Goal: Task Accomplishment & Management: Complete application form

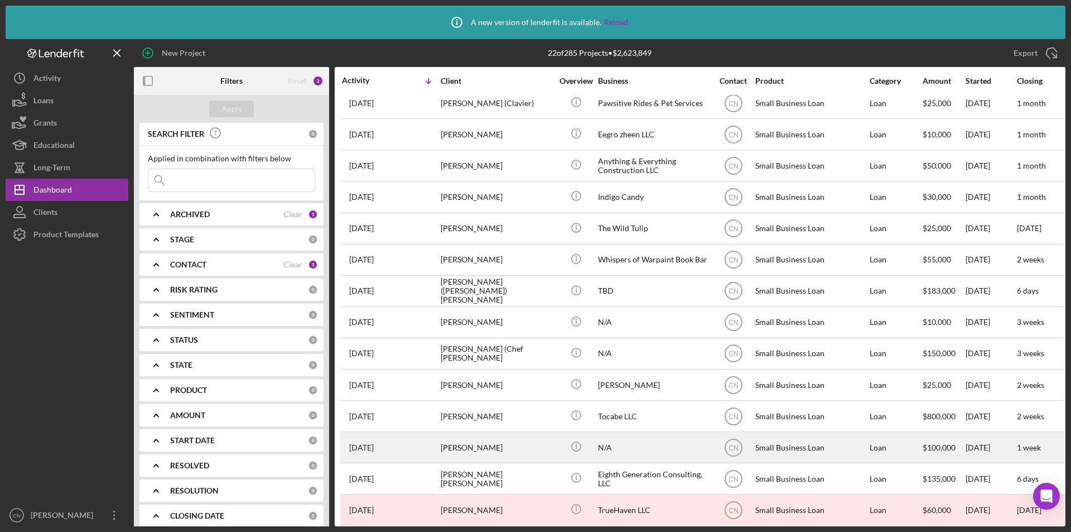
scroll to position [160, 0]
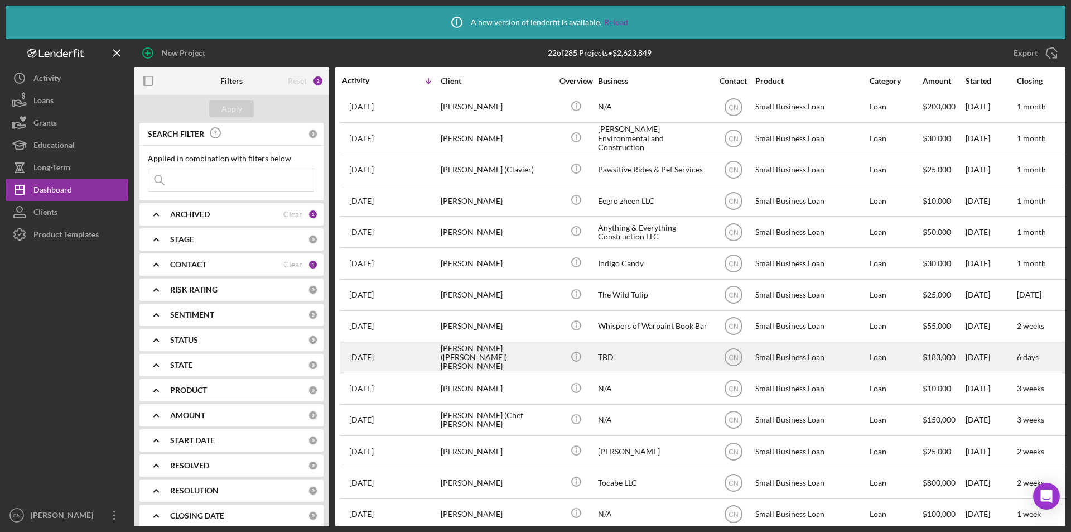
click at [474, 358] on div "[PERSON_NAME] ([PERSON_NAME]) [PERSON_NAME]" at bounding box center [497, 358] width 112 height 30
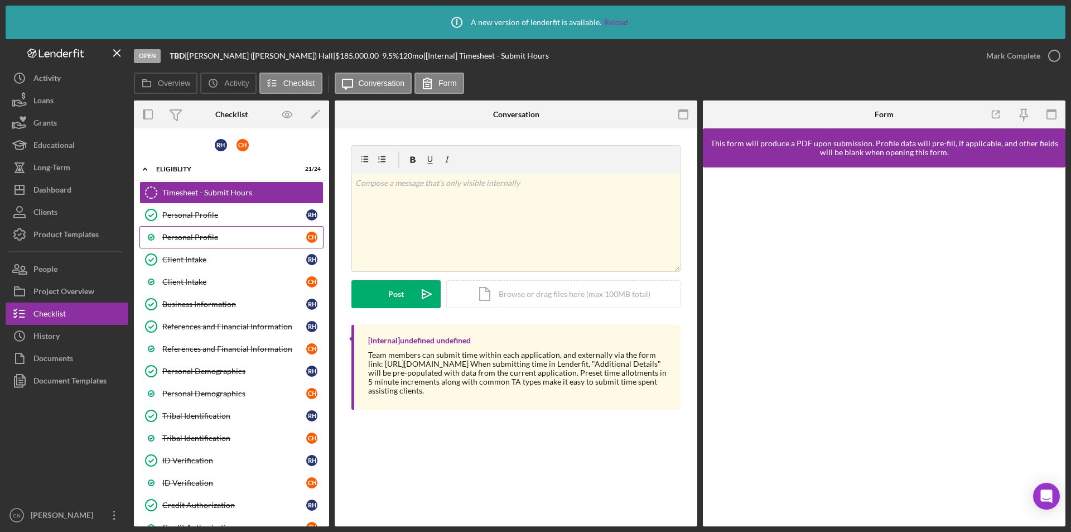
click at [191, 237] on div "Personal Profile" at bounding box center [234, 237] width 144 height 9
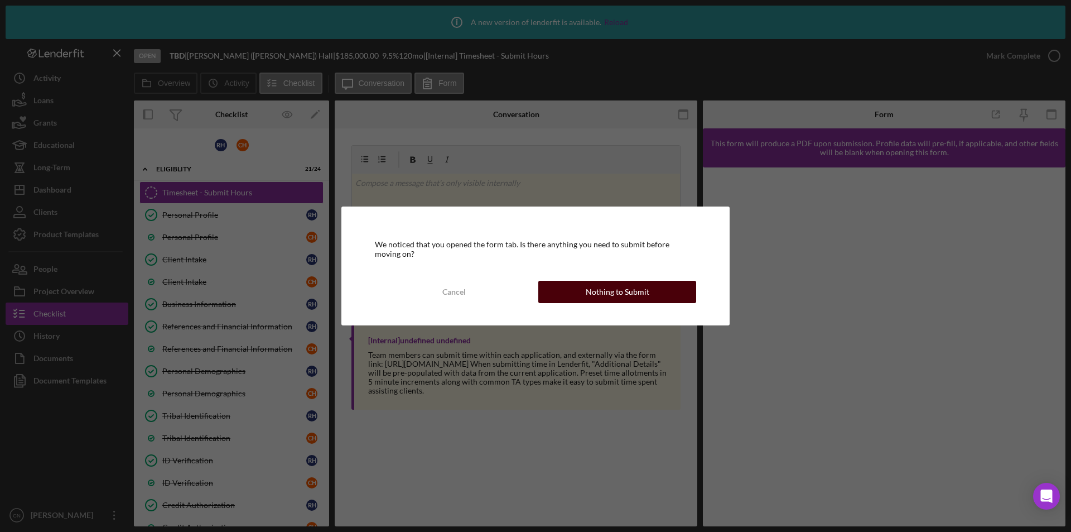
click at [620, 295] on div "Nothing to Submit" at bounding box center [618, 292] width 64 height 22
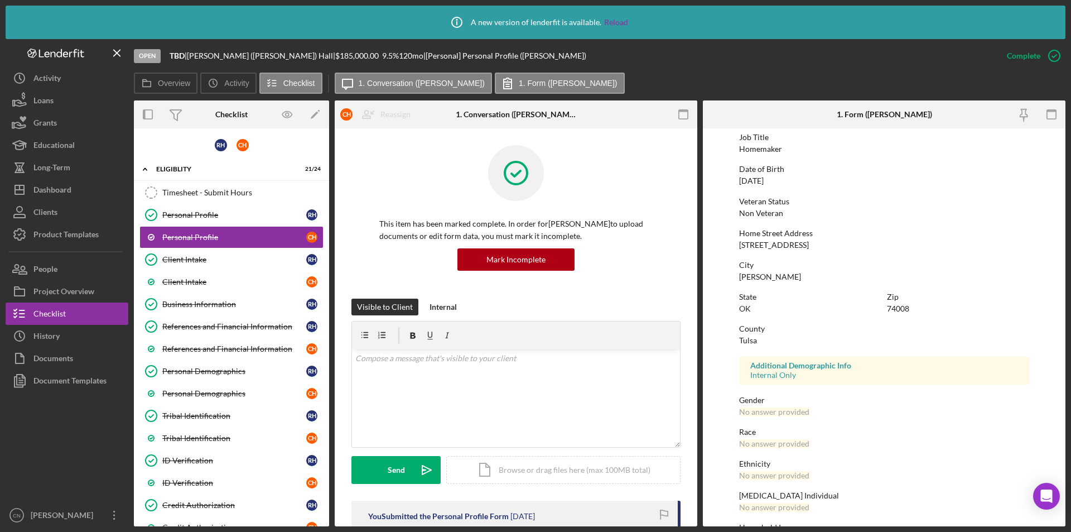
scroll to position [123, 0]
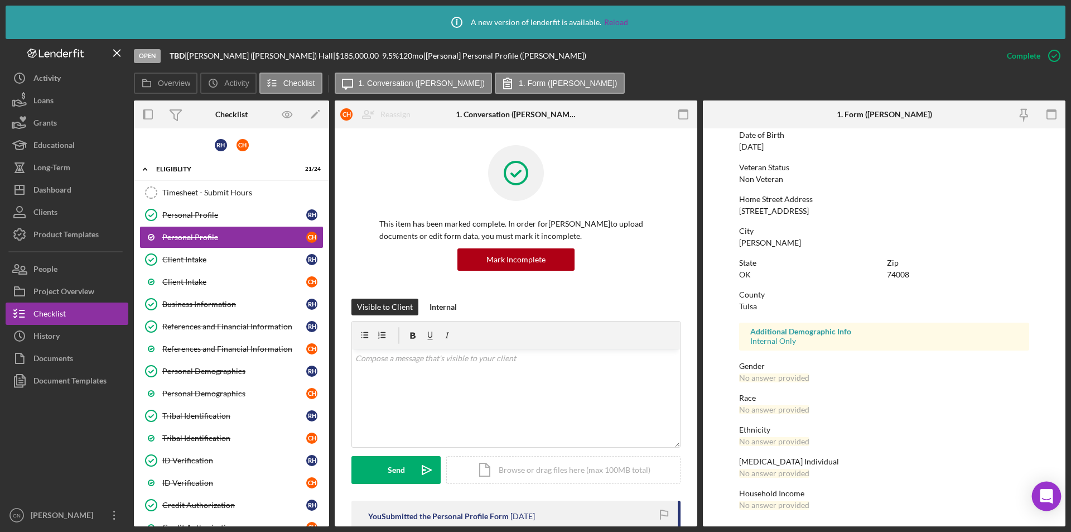
click at [1047, 494] on icon "Open Intercom Messenger" at bounding box center [1046, 496] width 13 height 15
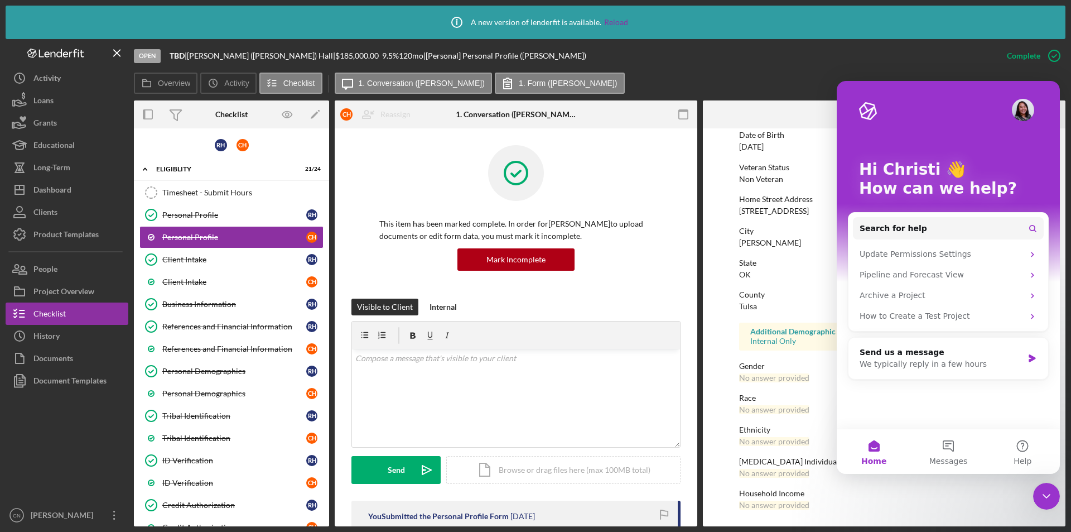
scroll to position [0, 0]
click at [884, 226] on span "Search for help" at bounding box center [894, 229] width 68 height 12
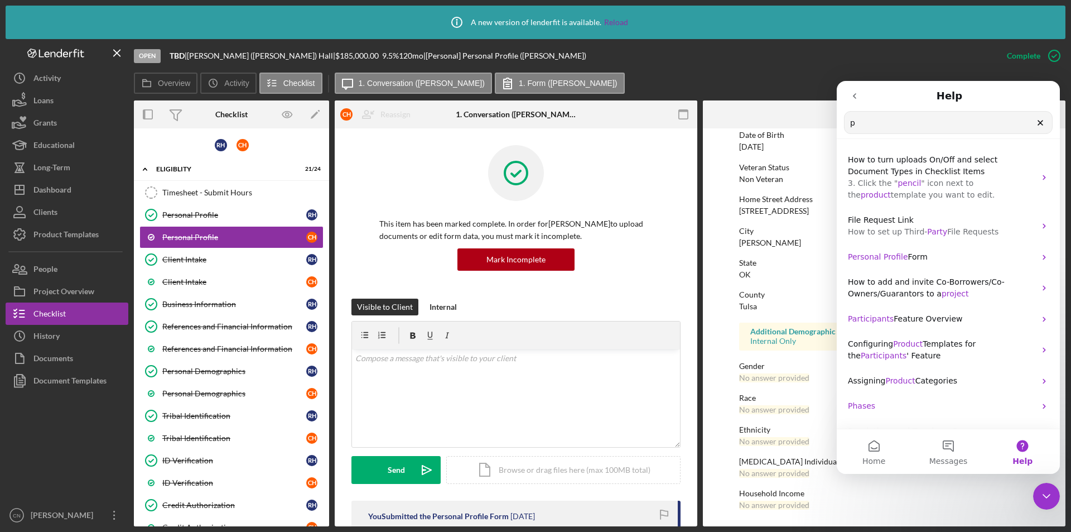
type input "p"
click at [47, 184] on div "Dashboard" at bounding box center [52, 191] width 38 height 25
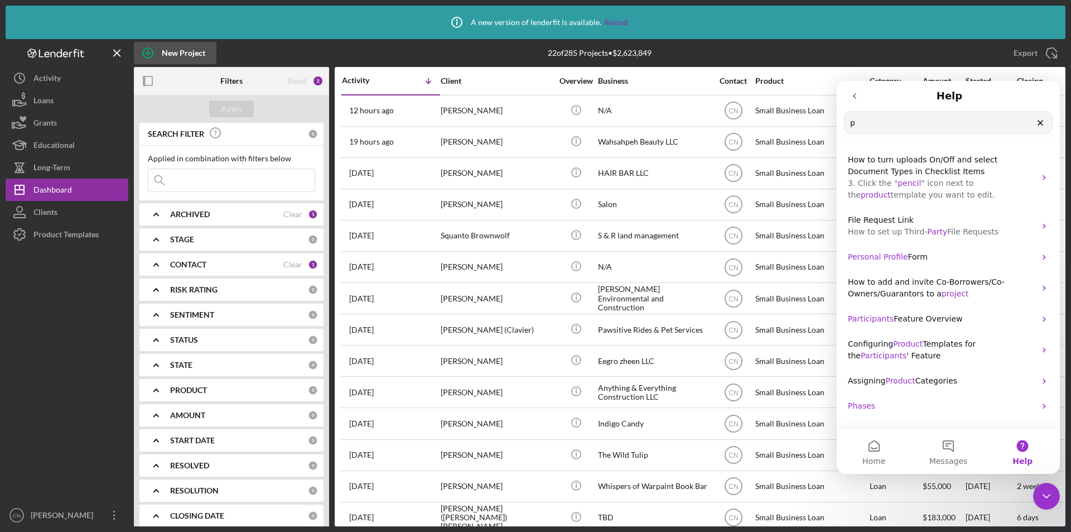
click at [150, 51] on icon "button" at bounding box center [148, 53] width 28 height 28
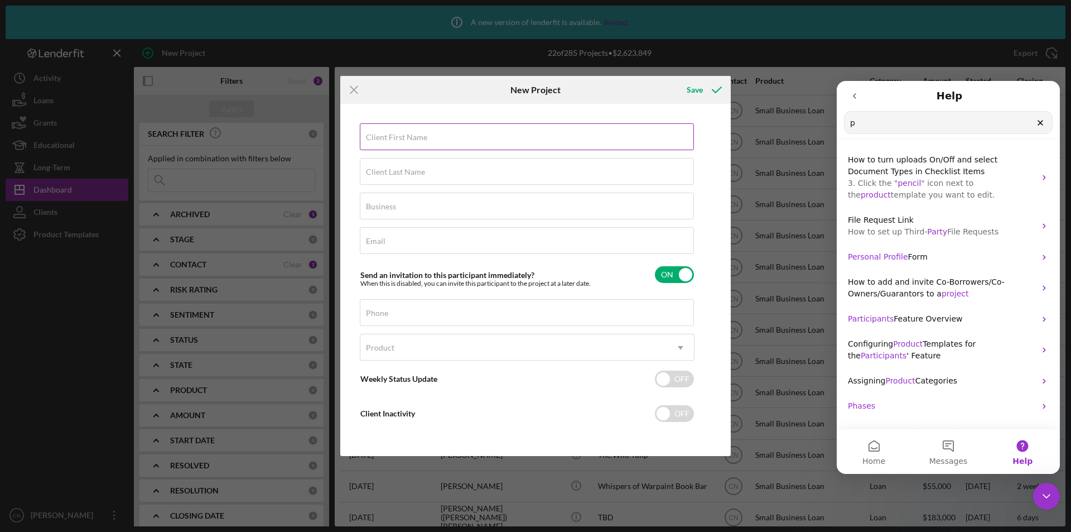
click at [403, 138] on label "Client First Name" at bounding box center [396, 137] width 61 height 9
click at [403, 138] on input "Client First Name" at bounding box center [527, 136] width 334 height 27
type input "[PERSON_NAME]"
type input "TBD"
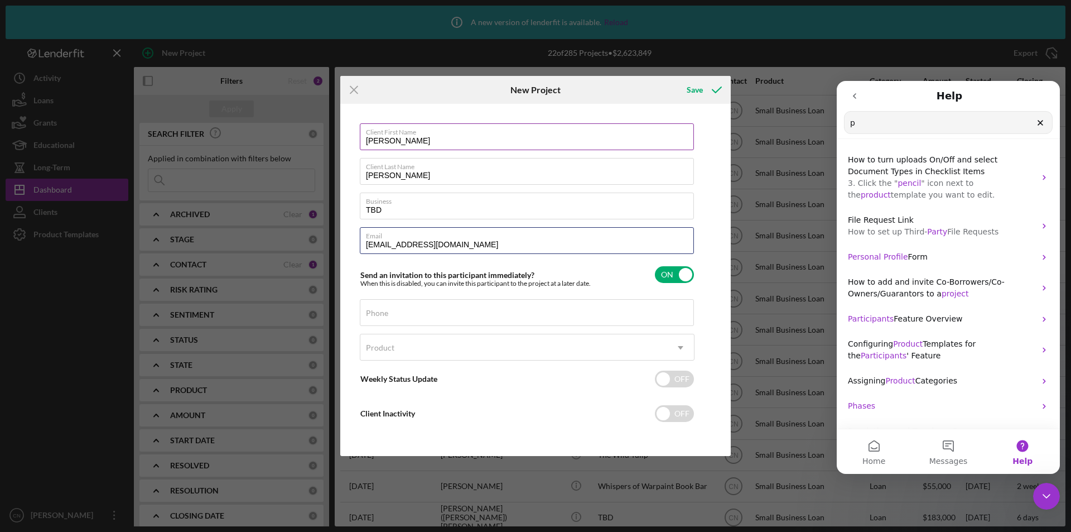
type input "[EMAIL_ADDRESS][DOMAIN_NAME]"
type input "[PHONE_NUMBER]"
click at [403, 346] on div "Product" at bounding box center [513, 348] width 307 height 26
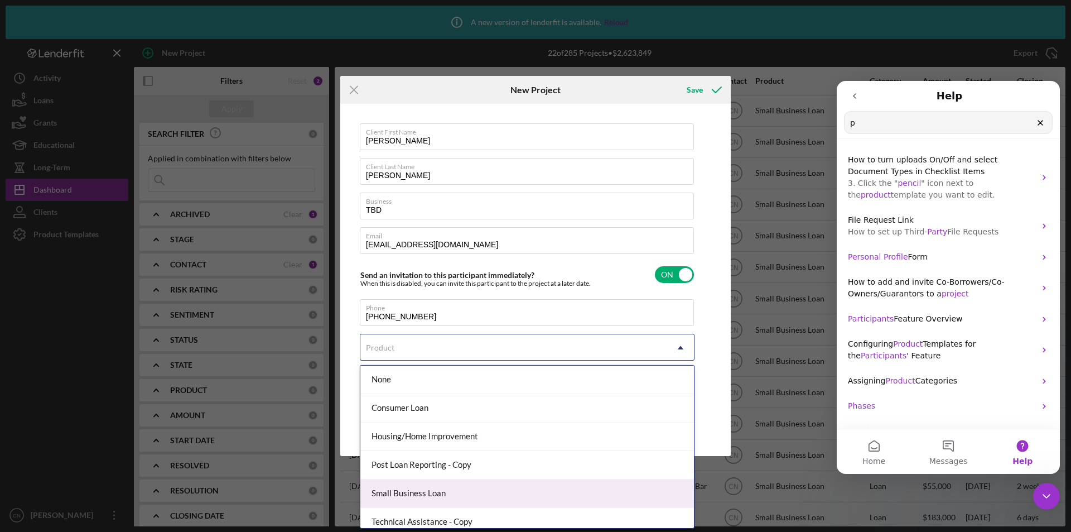
click at [402, 494] on div "Small Business Loan" at bounding box center [527, 493] width 334 height 28
checkbox input "true"
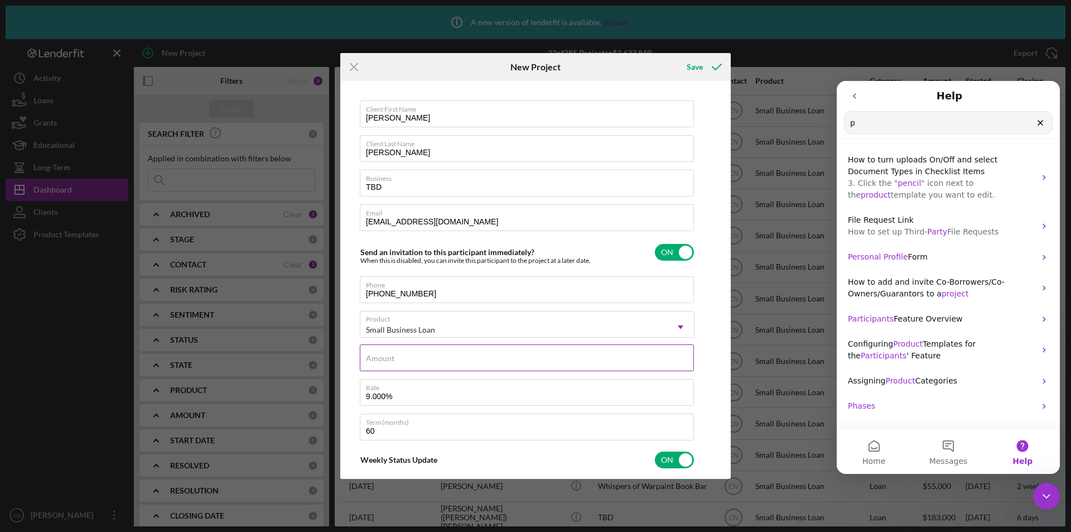
click at [401, 355] on div "Amount" at bounding box center [527, 358] width 335 height 28
type input "$400,000"
click at [683, 64] on button "Save" at bounding box center [703, 67] width 55 height 22
click at [857, 97] on icon "go back" at bounding box center [854, 95] width 9 height 9
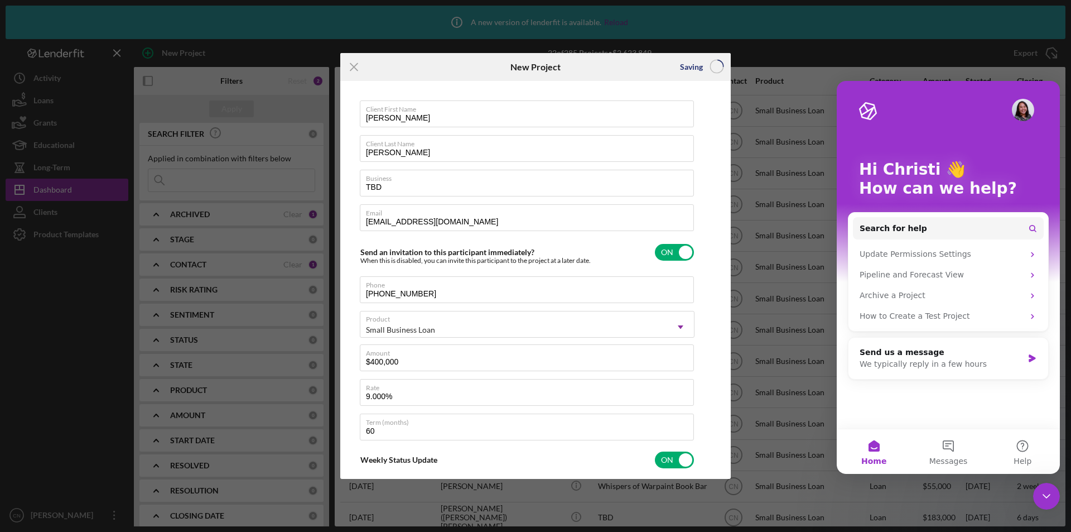
drag, startPoint x: 1045, startPoint y: 496, endPoint x: 2057, endPoint y: 962, distance: 1114.3
click at [1045, 496] on icon "Close Intercom Messenger" at bounding box center [1047, 496] width 8 height 4
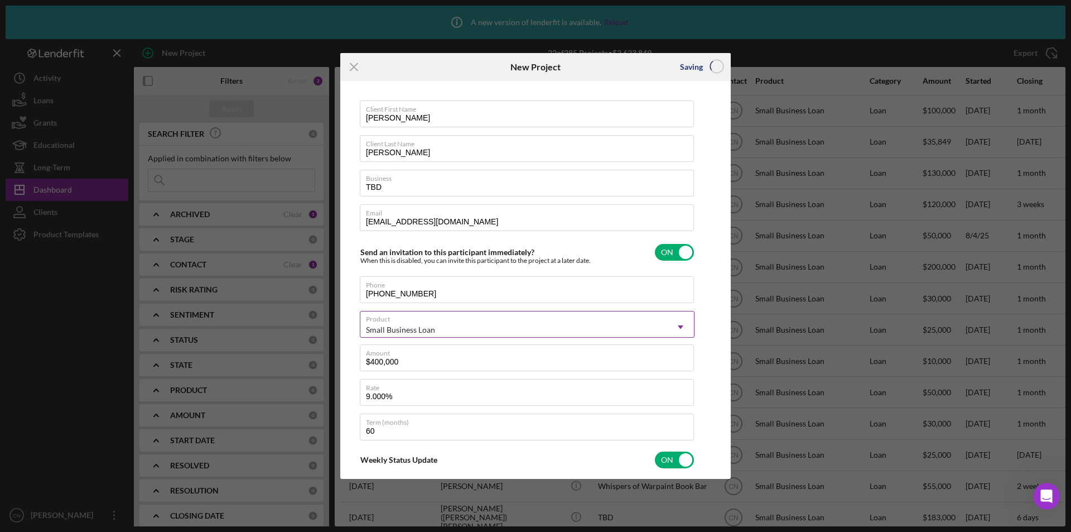
checkbox input "false"
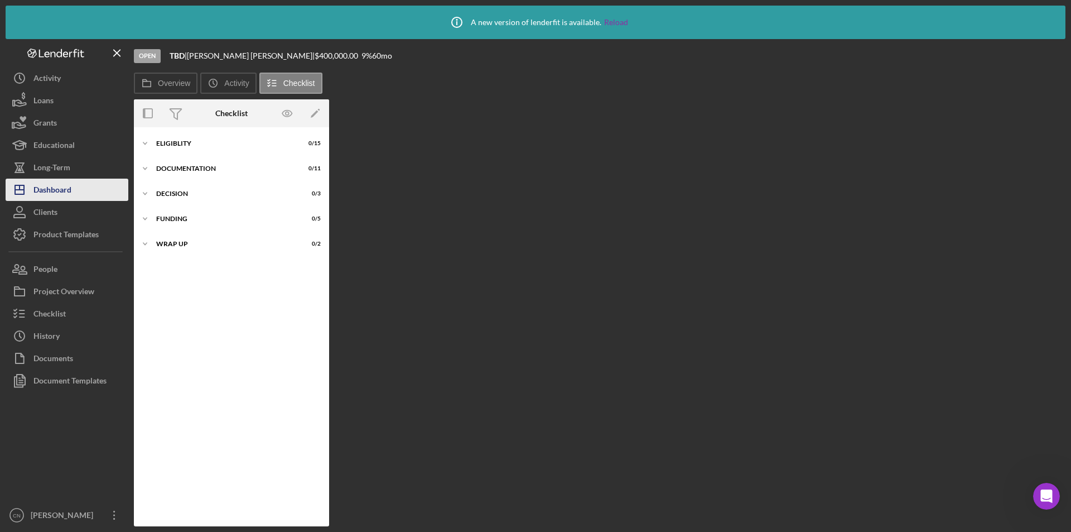
click at [59, 191] on div "Dashboard" at bounding box center [52, 191] width 38 height 25
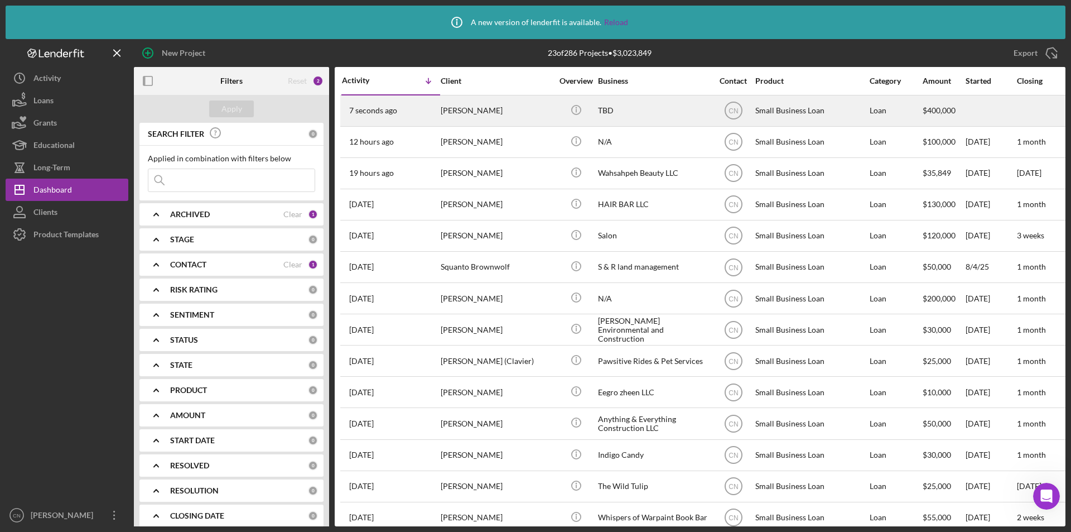
click at [379, 108] on time "7 seconds ago" at bounding box center [373, 110] width 48 height 9
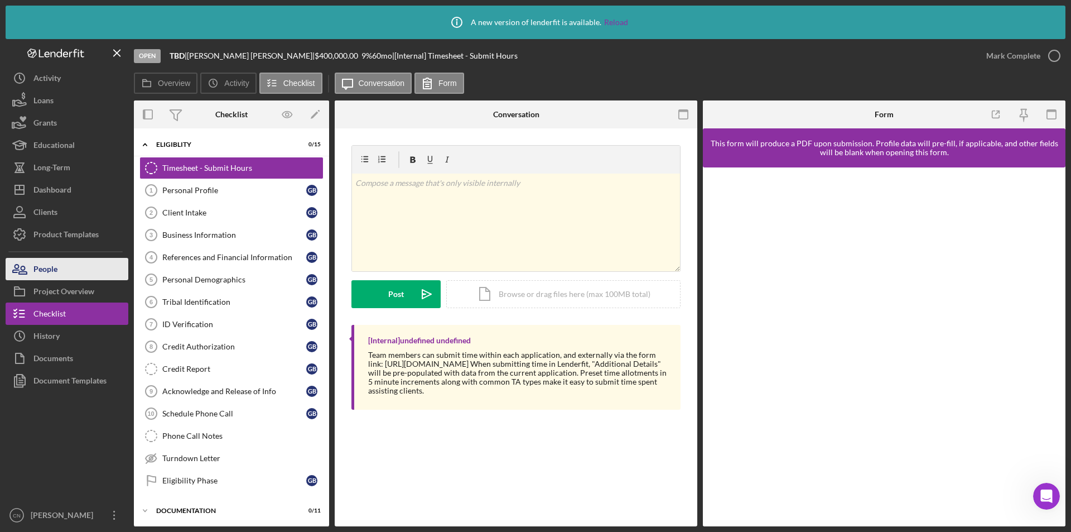
click at [47, 265] on div "People" at bounding box center [45, 270] width 24 height 25
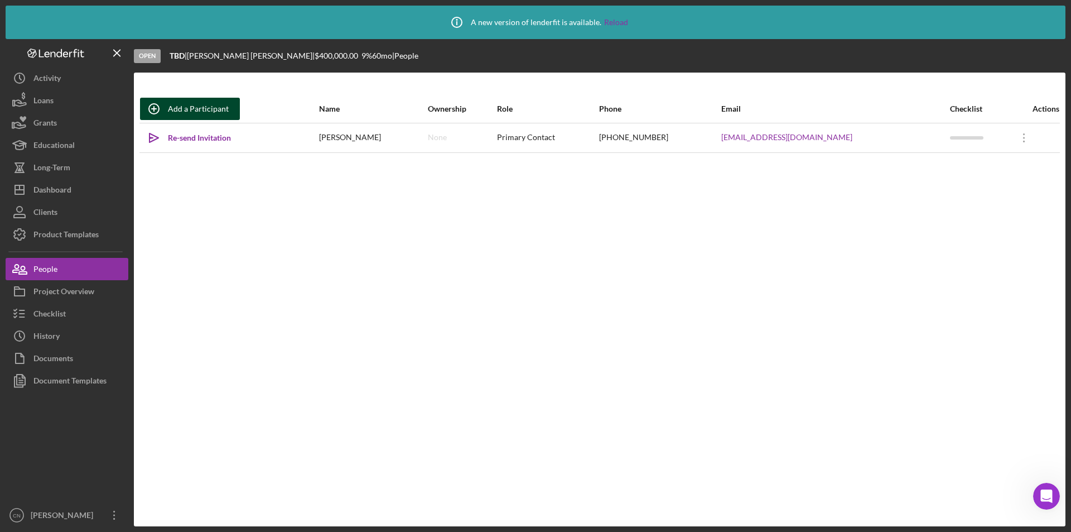
click at [180, 104] on div "Add a Participant" at bounding box center [198, 109] width 61 height 22
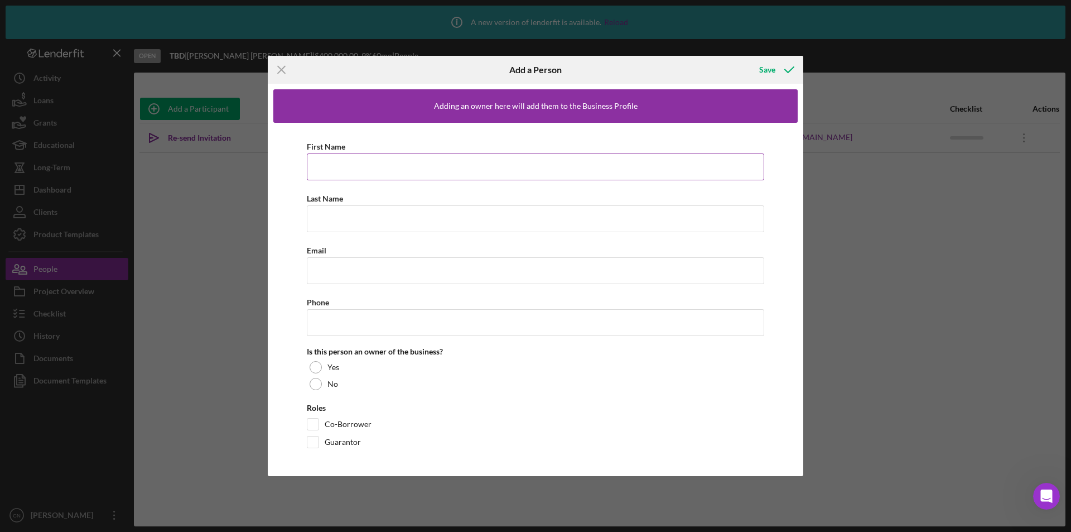
click at [345, 168] on input "First Name" at bounding box center [535, 166] width 457 height 27
type input "[PERSON_NAME]"
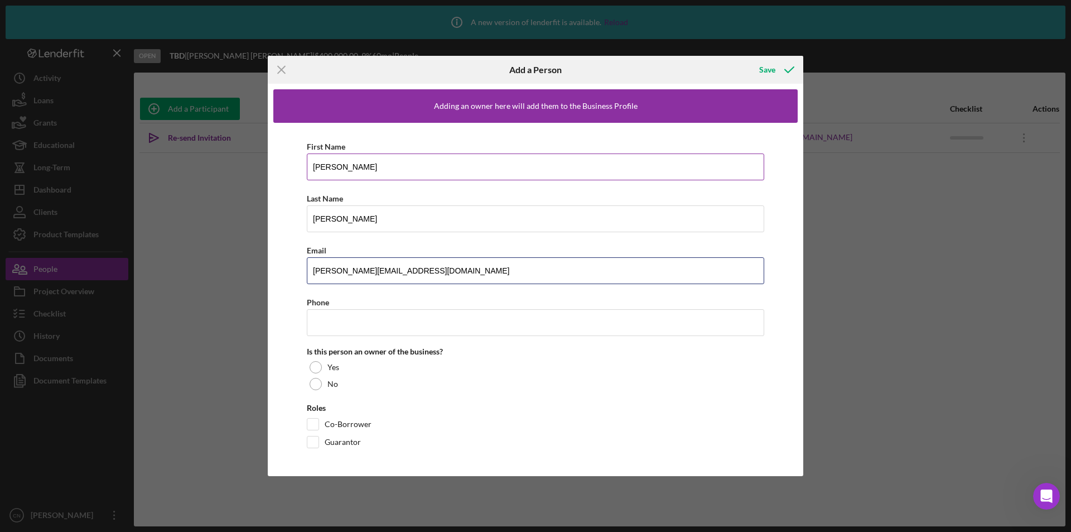
type input "[PERSON_NAME][EMAIL_ADDRESS][DOMAIN_NAME]"
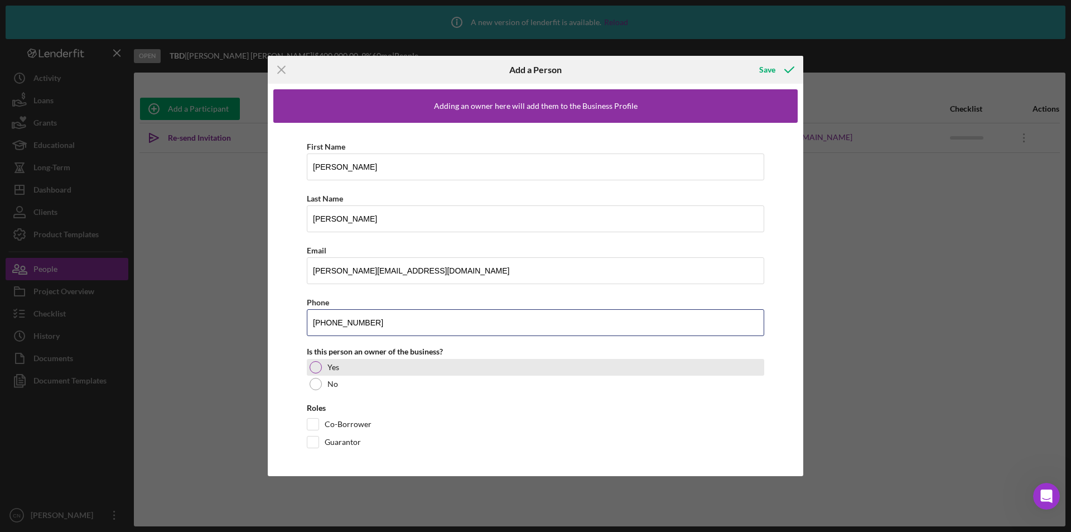
type input "[PHONE_NUMBER]"
click at [319, 367] on div at bounding box center [316, 367] width 12 height 12
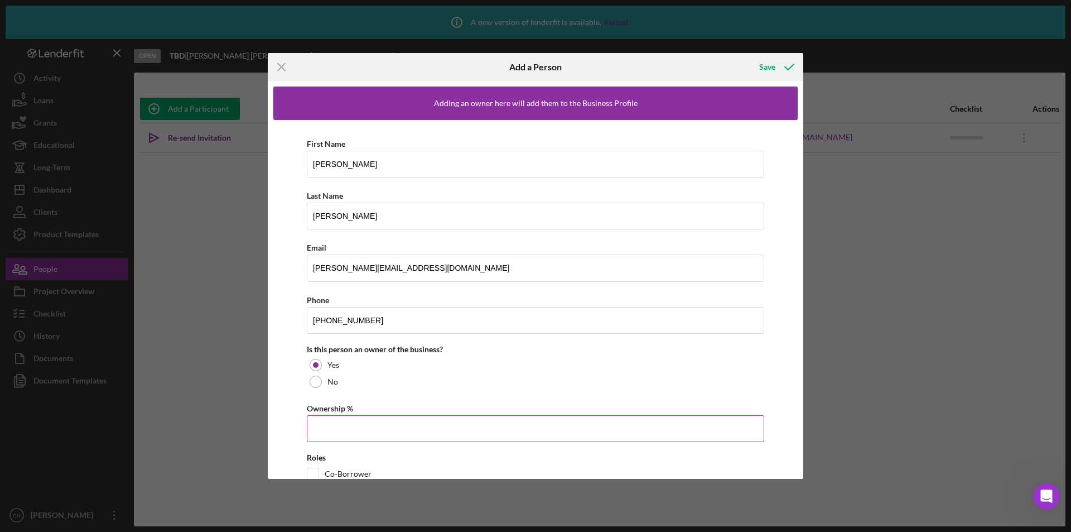
click at [345, 418] on input "Ownership %" at bounding box center [535, 428] width 457 height 27
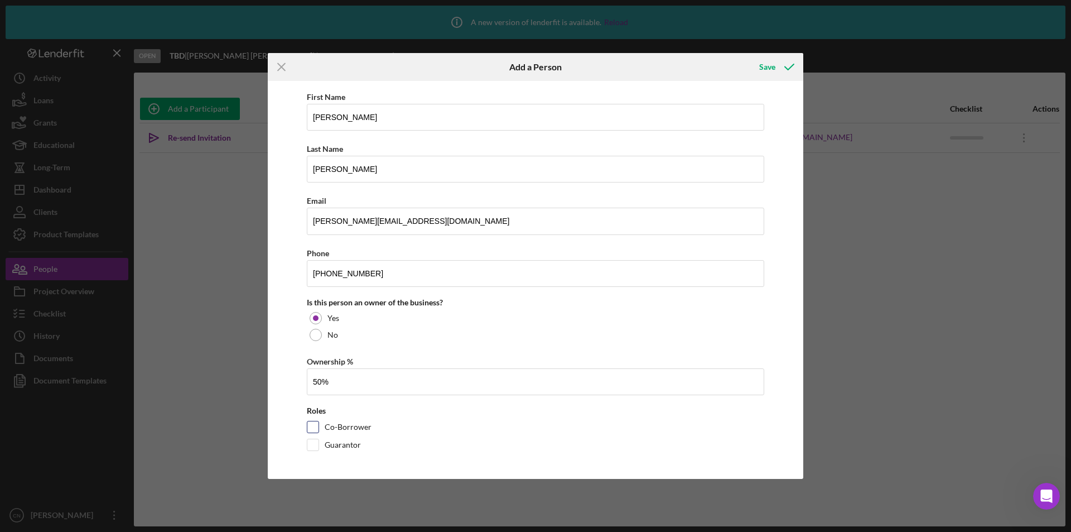
type input "50.00%"
click at [312, 427] on input "Co-Borrower" at bounding box center [312, 426] width 11 height 11
checkbox input "true"
click at [765, 69] on div "Save" at bounding box center [767, 67] width 16 height 22
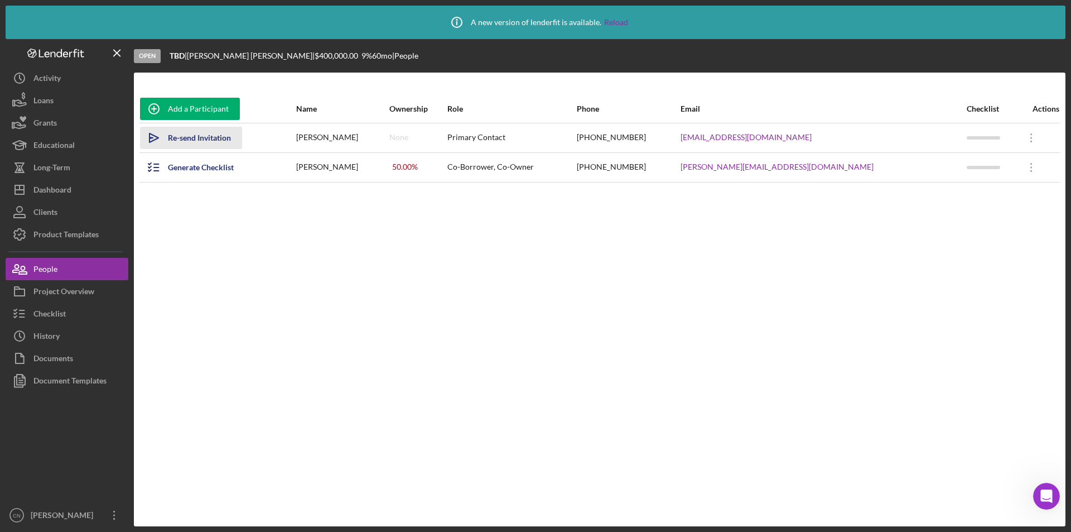
click at [209, 138] on div "Re-send Invitation" at bounding box center [199, 138] width 63 height 22
click at [1018, 171] on icon "Icon/Overflow" at bounding box center [1032, 167] width 28 height 28
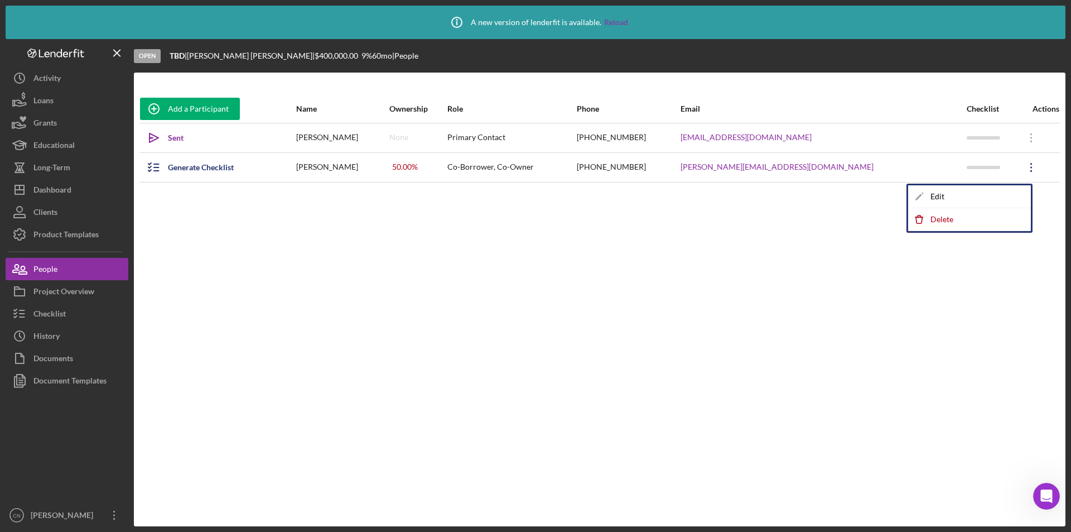
click at [899, 253] on div "Add a Participant Name Ownership Role Phone Email Checklist Actions Icon/icon-i…" at bounding box center [600, 299] width 932 height 409
click at [1020, 133] on icon "Icon/Overflow" at bounding box center [1032, 138] width 28 height 28
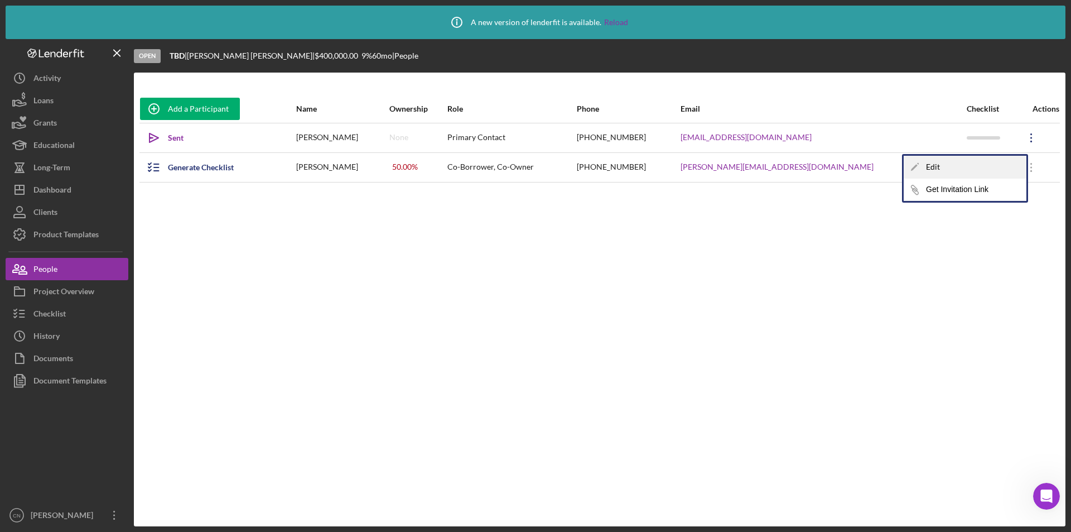
click at [977, 167] on div "Icon/Edit Edit" at bounding box center [965, 167] width 123 height 23
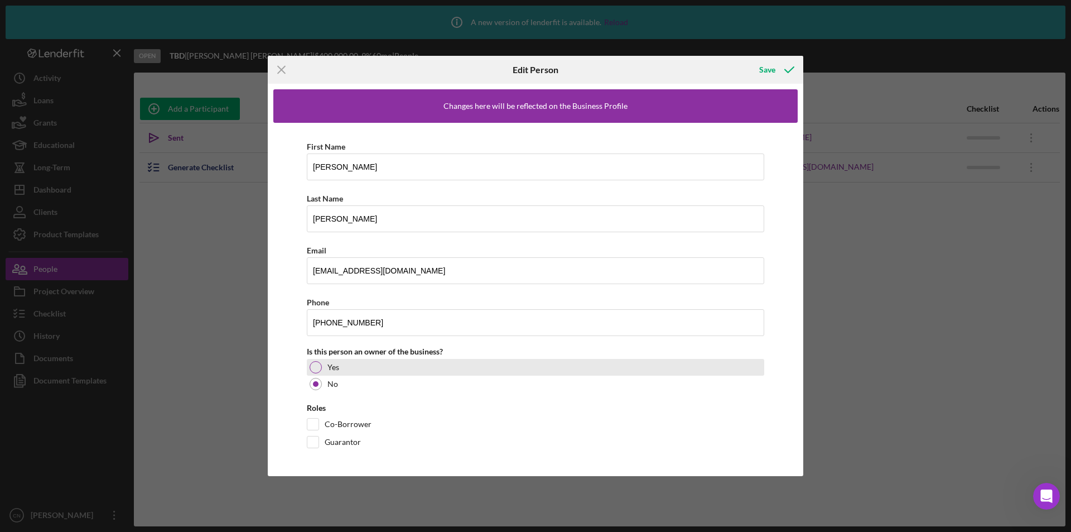
click at [315, 371] on div at bounding box center [316, 367] width 12 height 12
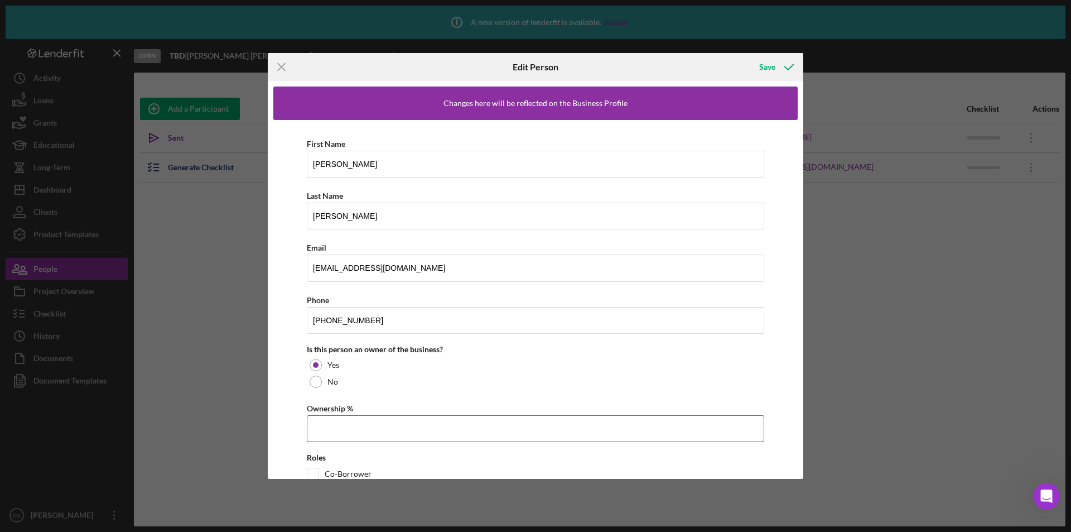
click at [339, 433] on input "Ownership %" at bounding box center [535, 428] width 457 height 27
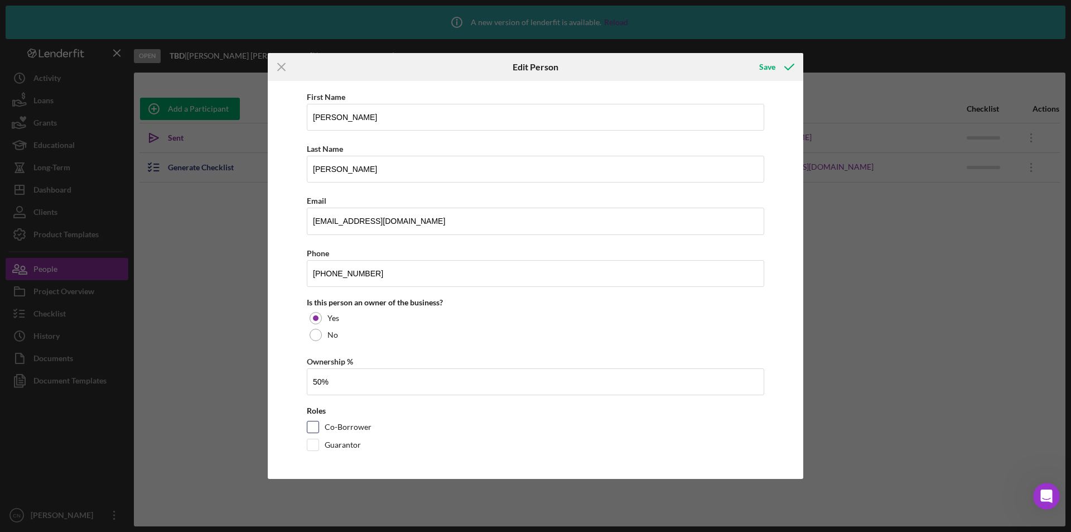
type input "50.00%"
click at [311, 429] on input "Co-Borrower" at bounding box center [312, 426] width 11 height 11
checkbox input "true"
click at [768, 70] on div "Save" at bounding box center [767, 67] width 16 height 22
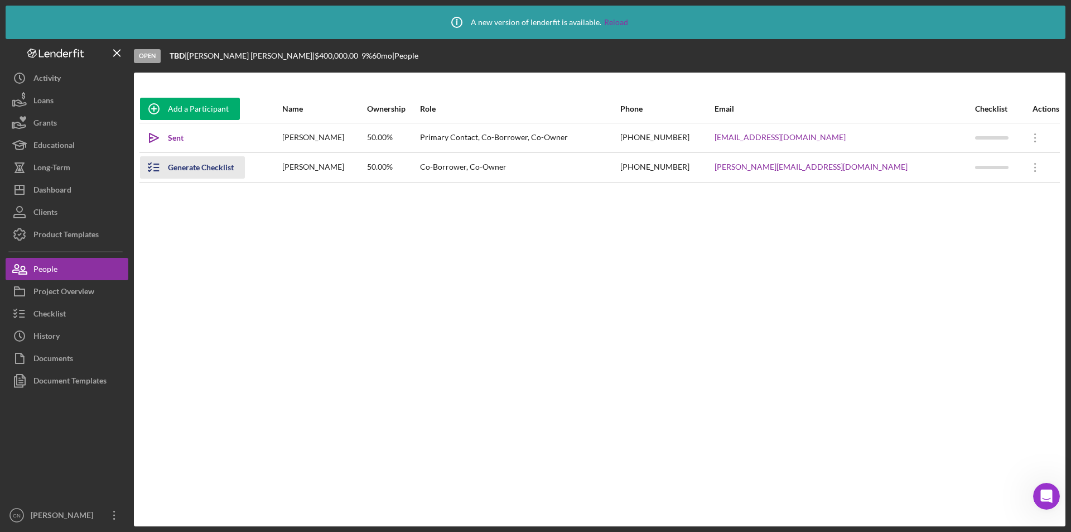
click at [197, 167] on div "Generate Checklist" at bounding box center [201, 167] width 66 height 22
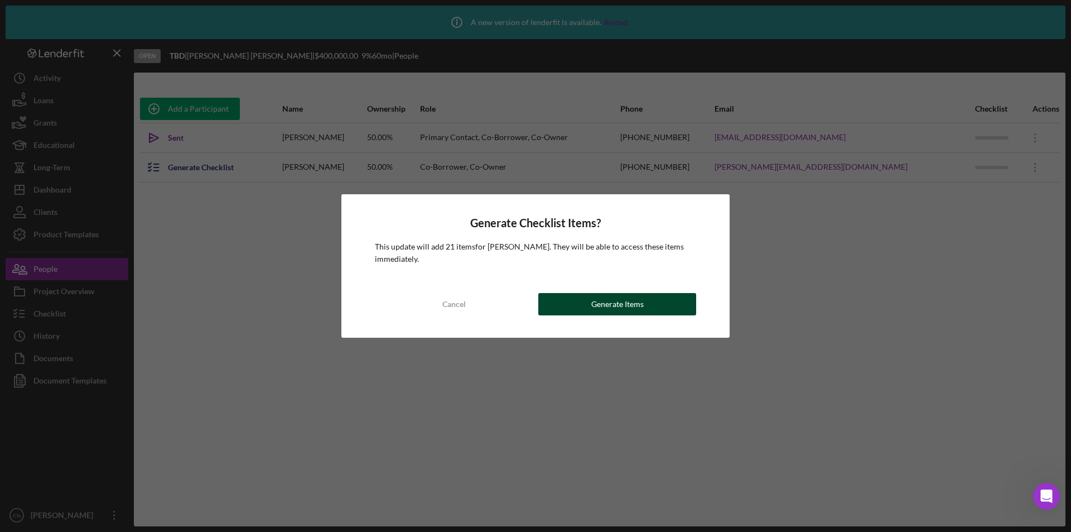
click at [633, 307] on div "Generate Items" at bounding box center [617, 304] width 52 height 22
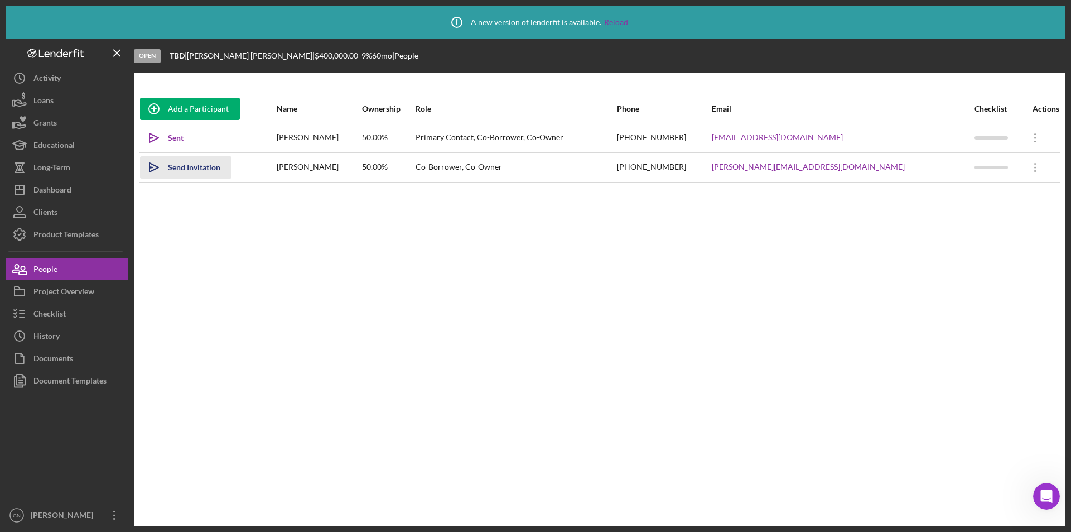
click at [192, 165] on div "Send Invitation" at bounding box center [194, 167] width 52 height 22
click at [41, 186] on div "Dashboard" at bounding box center [52, 191] width 38 height 25
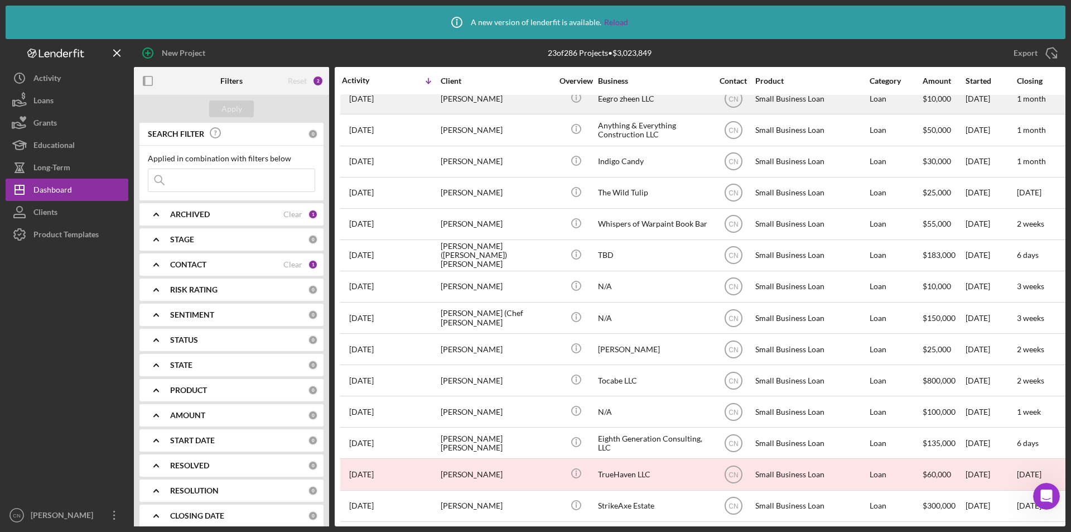
scroll to position [303, 0]
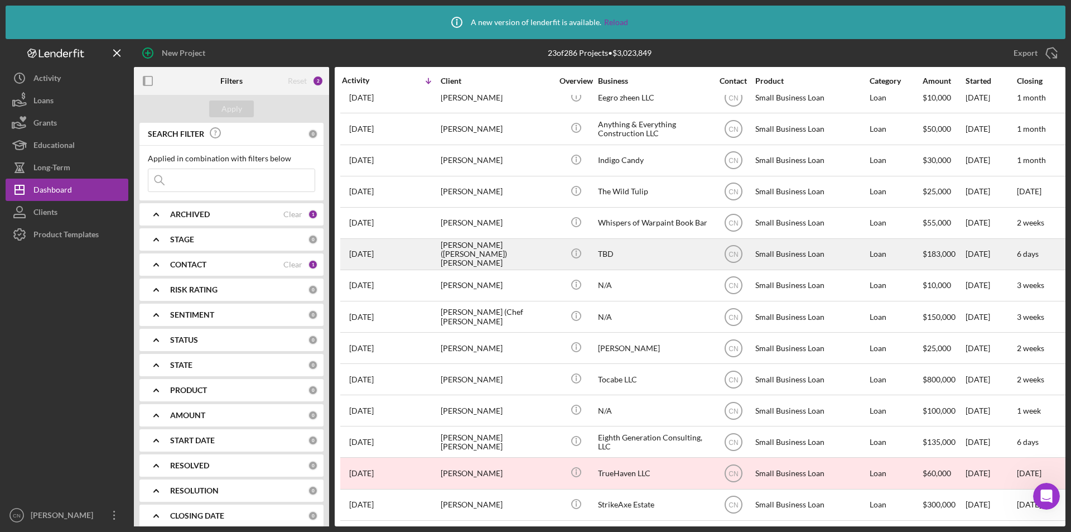
click at [457, 248] on div "[PERSON_NAME] ([PERSON_NAME]) [PERSON_NAME]" at bounding box center [497, 254] width 112 height 30
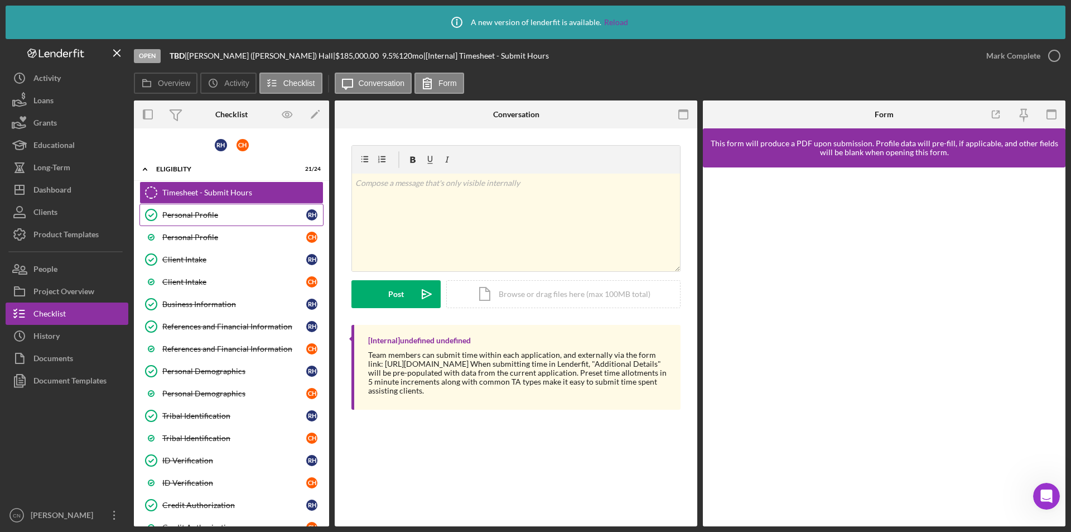
click at [200, 215] on div "Personal Profile" at bounding box center [234, 214] width 144 height 9
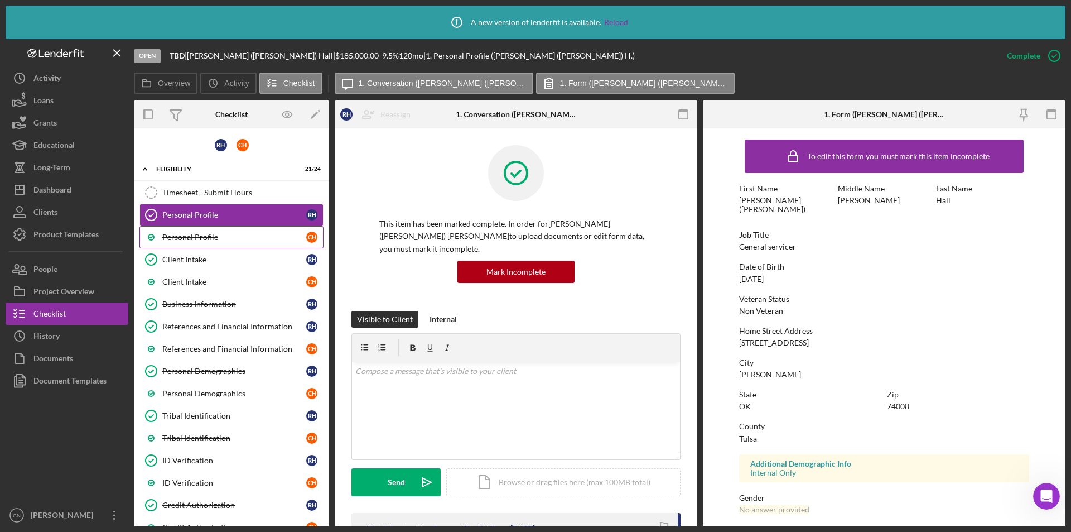
click at [196, 238] on div "Personal Profile" at bounding box center [234, 237] width 144 height 9
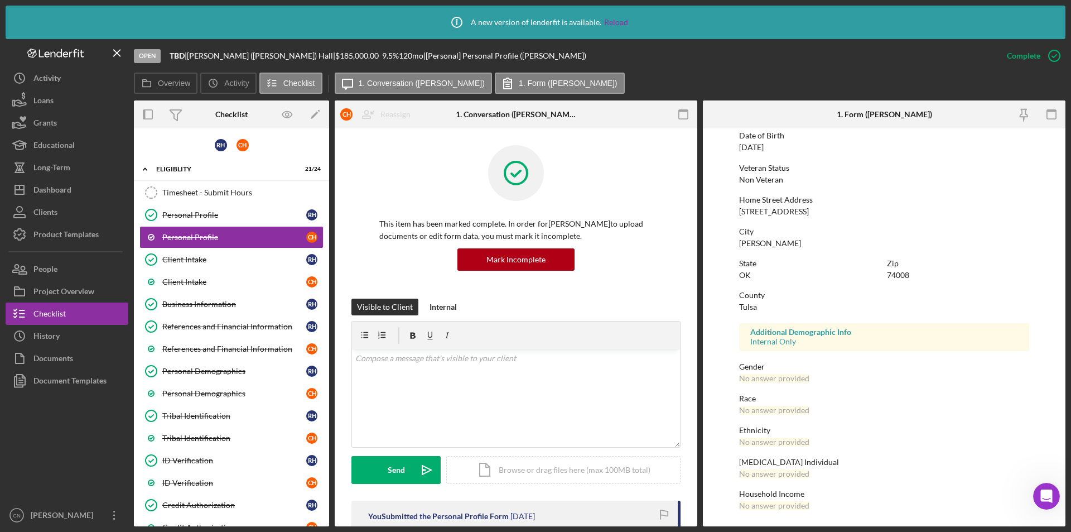
scroll to position [123, 0]
click at [196, 283] on div "Client Intake" at bounding box center [234, 281] width 144 height 9
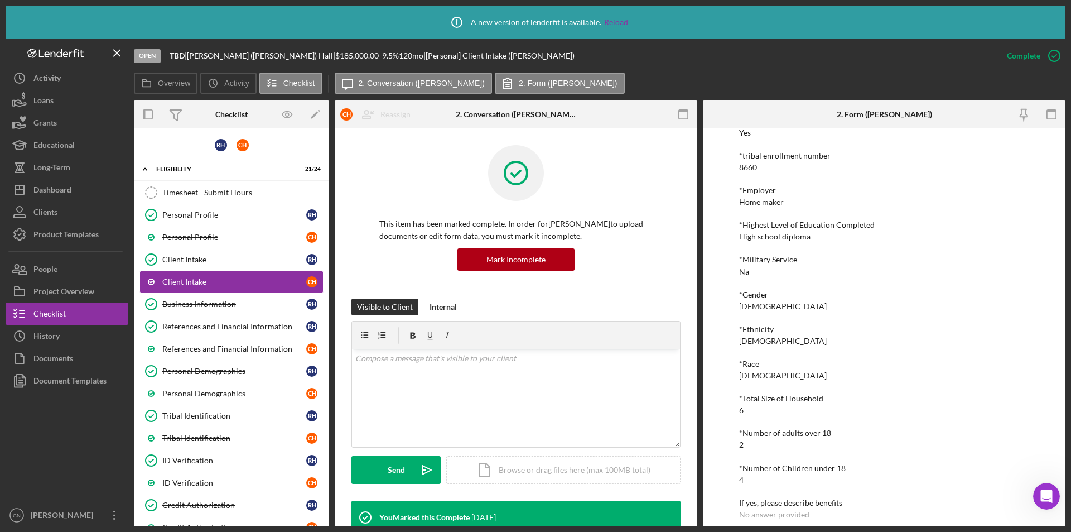
scroll to position [1198, 0]
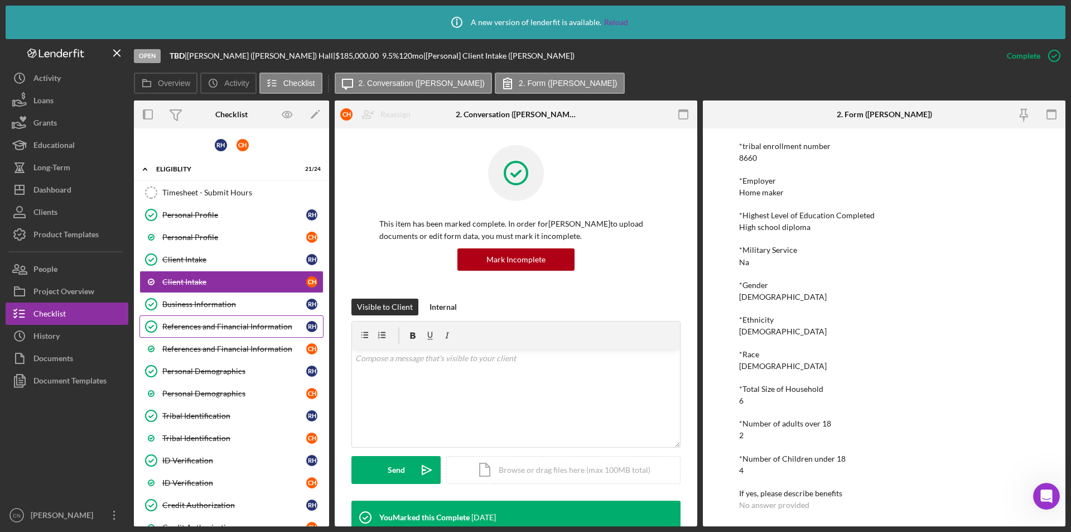
click at [182, 328] on div "References and Financial Information" at bounding box center [234, 326] width 144 height 9
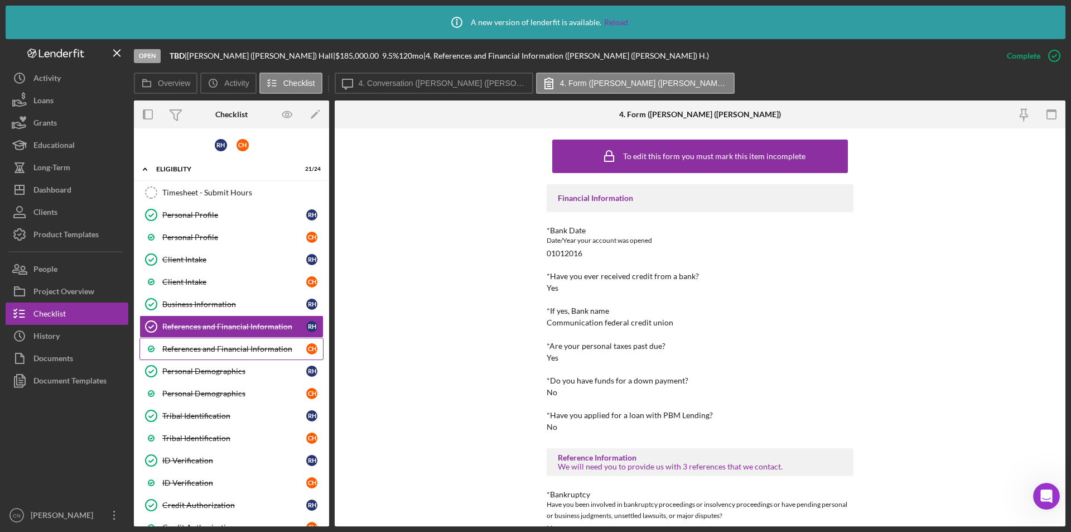
click at [204, 349] on div "References and Financial Information" at bounding box center [234, 348] width 144 height 9
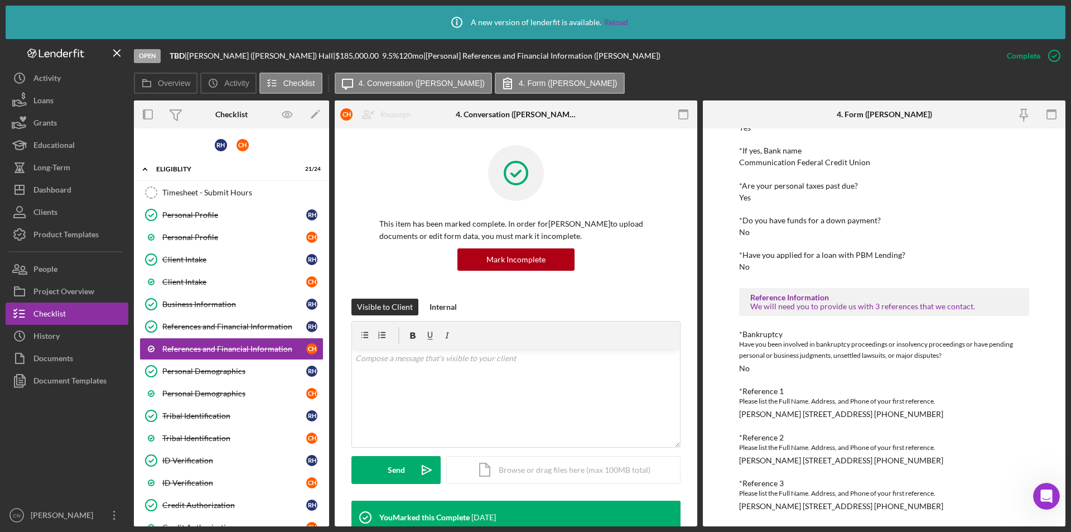
scroll to position [161, 0]
click at [185, 387] on link "Personal Demographics C H" at bounding box center [231, 393] width 184 height 22
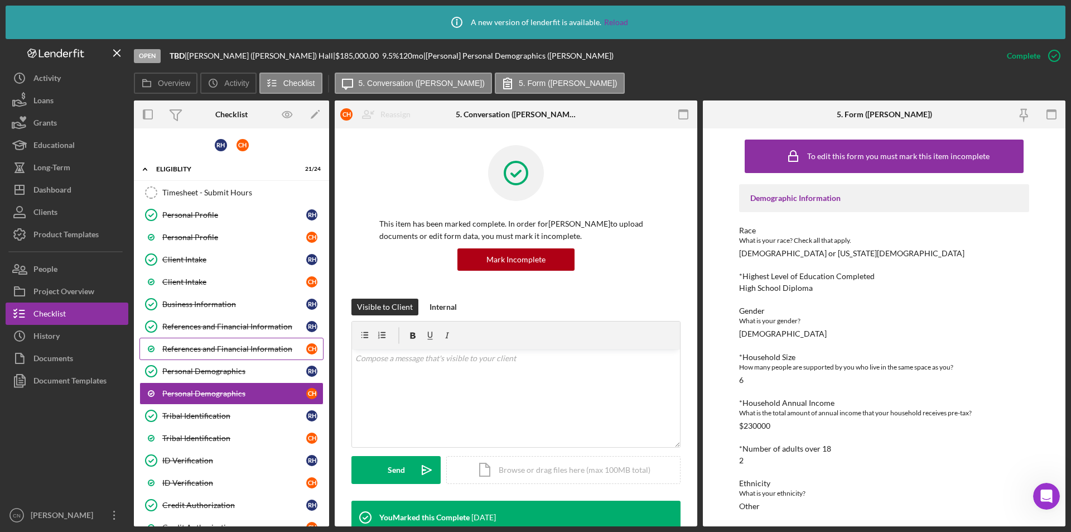
click at [211, 357] on link "References and Financial Information C H" at bounding box center [231, 349] width 184 height 22
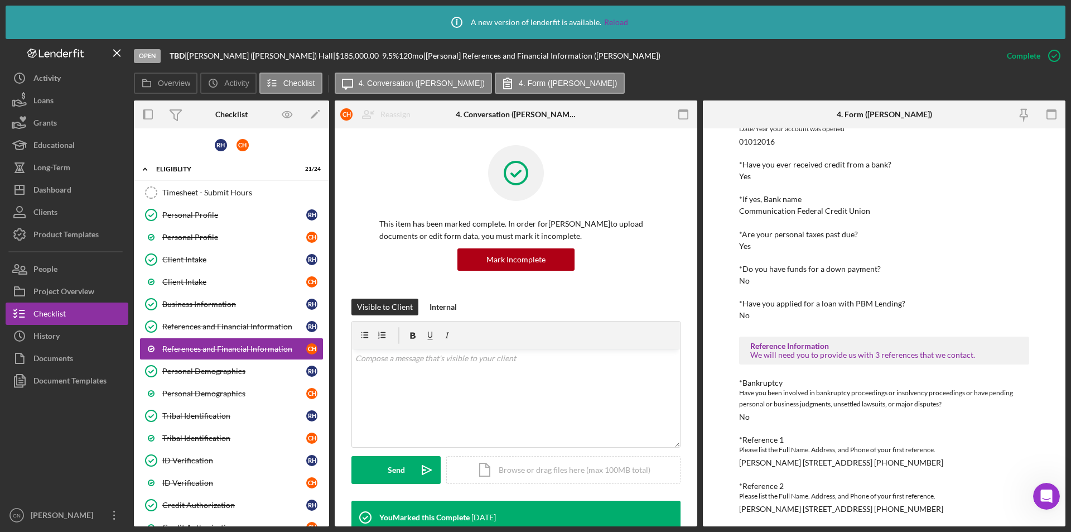
scroll to position [161, 0]
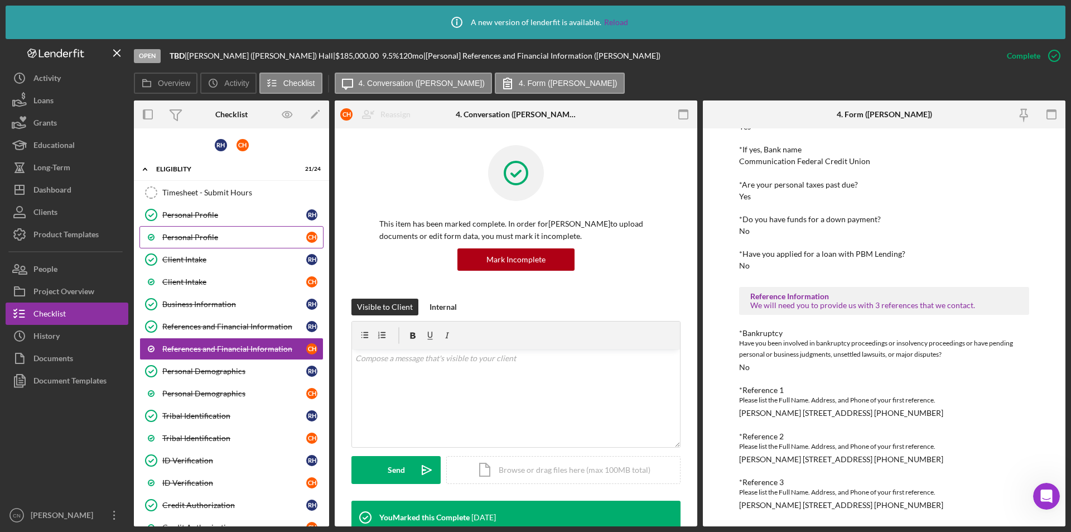
click at [204, 236] on div "Personal Profile" at bounding box center [234, 237] width 144 height 9
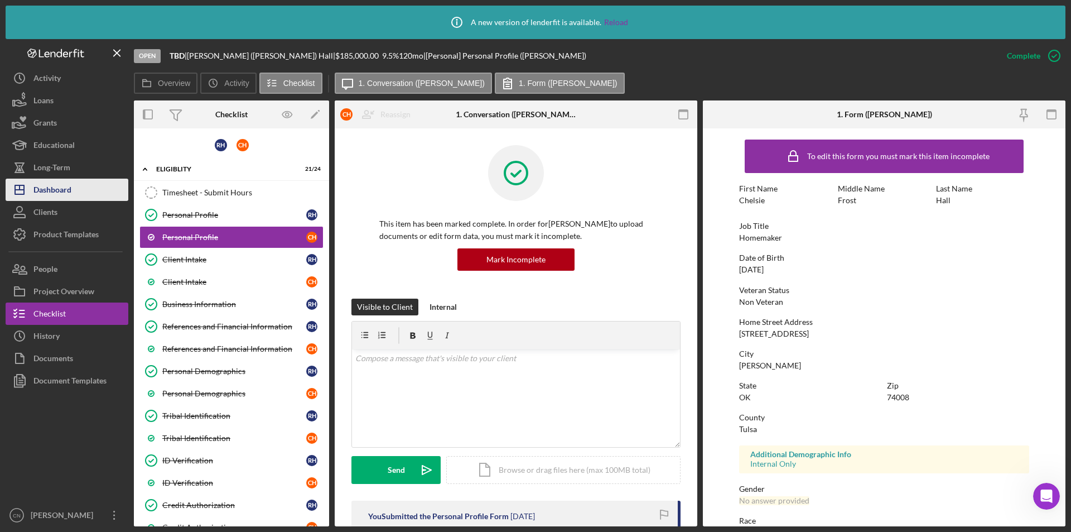
click at [51, 191] on div "Dashboard" at bounding box center [52, 191] width 38 height 25
